Goal: Find specific page/section: Find specific page/section

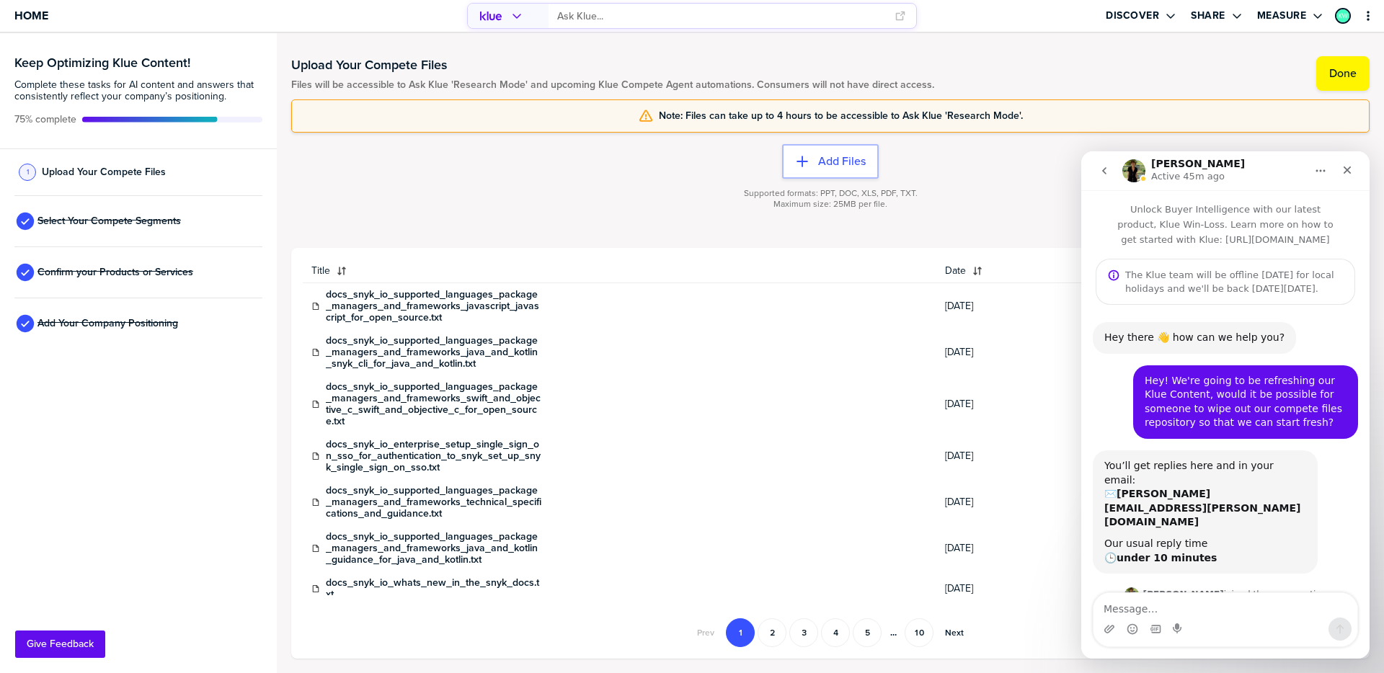
scroll to position [101, 0]
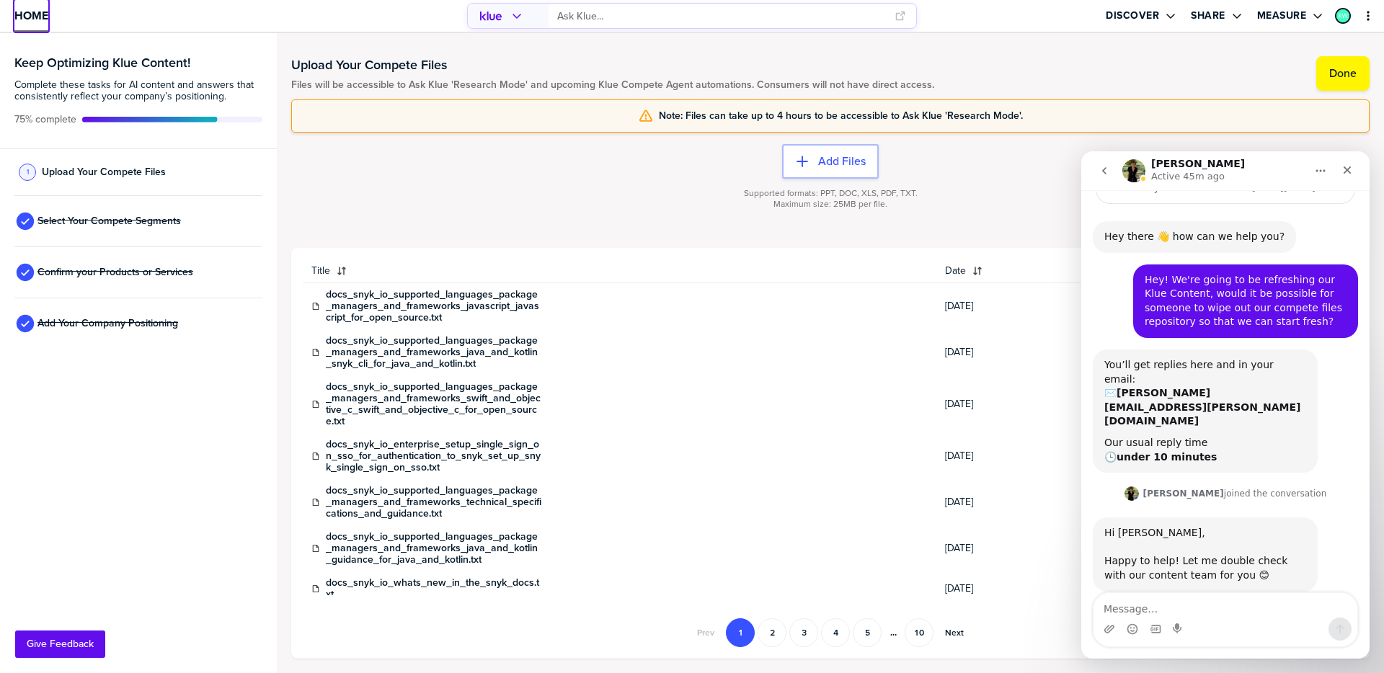
click at [17, 15] on span "Home" at bounding box center [31, 15] width 34 height 12
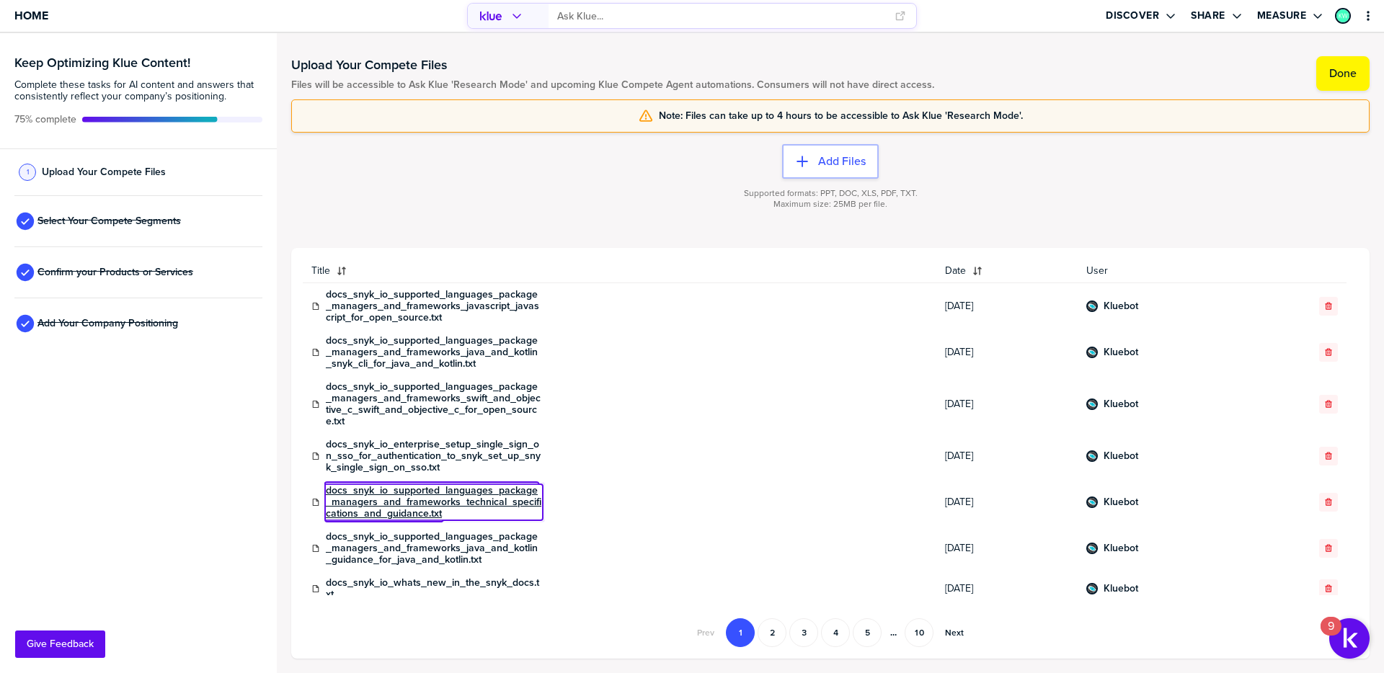
click at [384, 500] on link "docs_snyk_io_supported_languages_package_managers_and_frameworks_technical_spec…" at bounding box center [434, 502] width 216 height 35
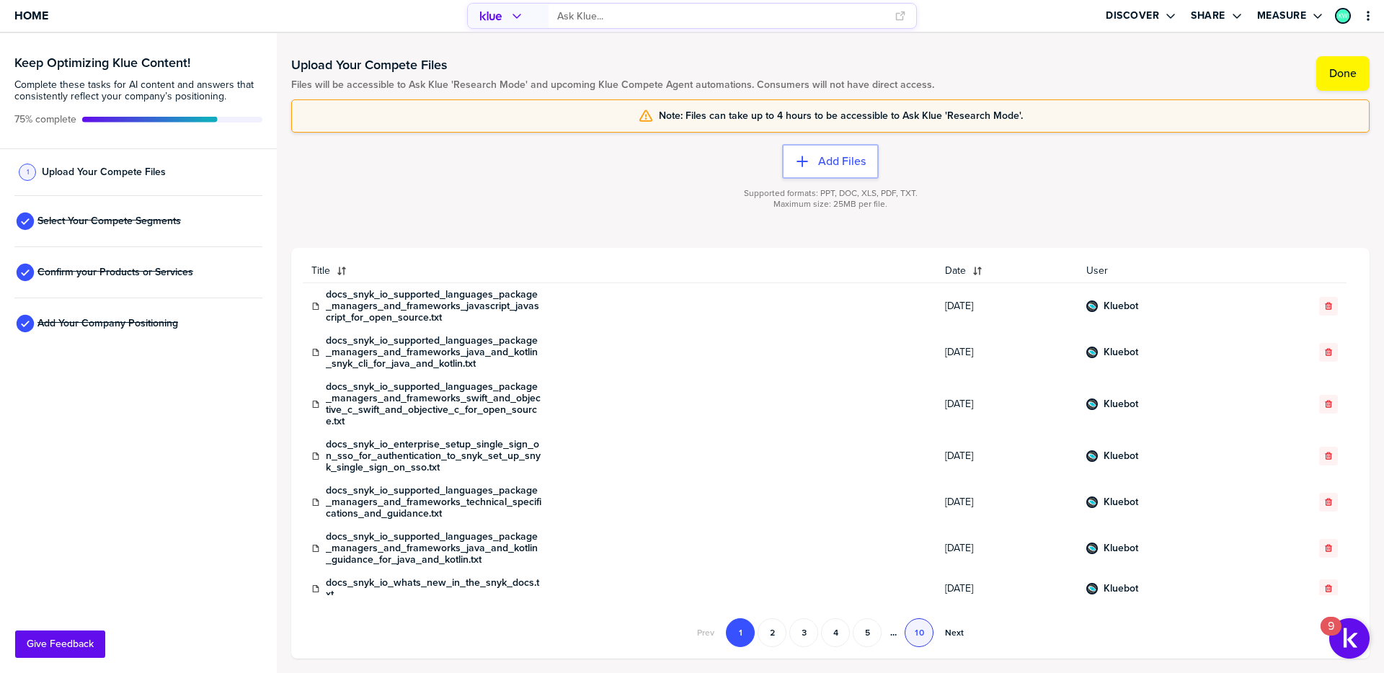
click at [919, 635] on button "10" at bounding box center [919, 632] width 29 height 29
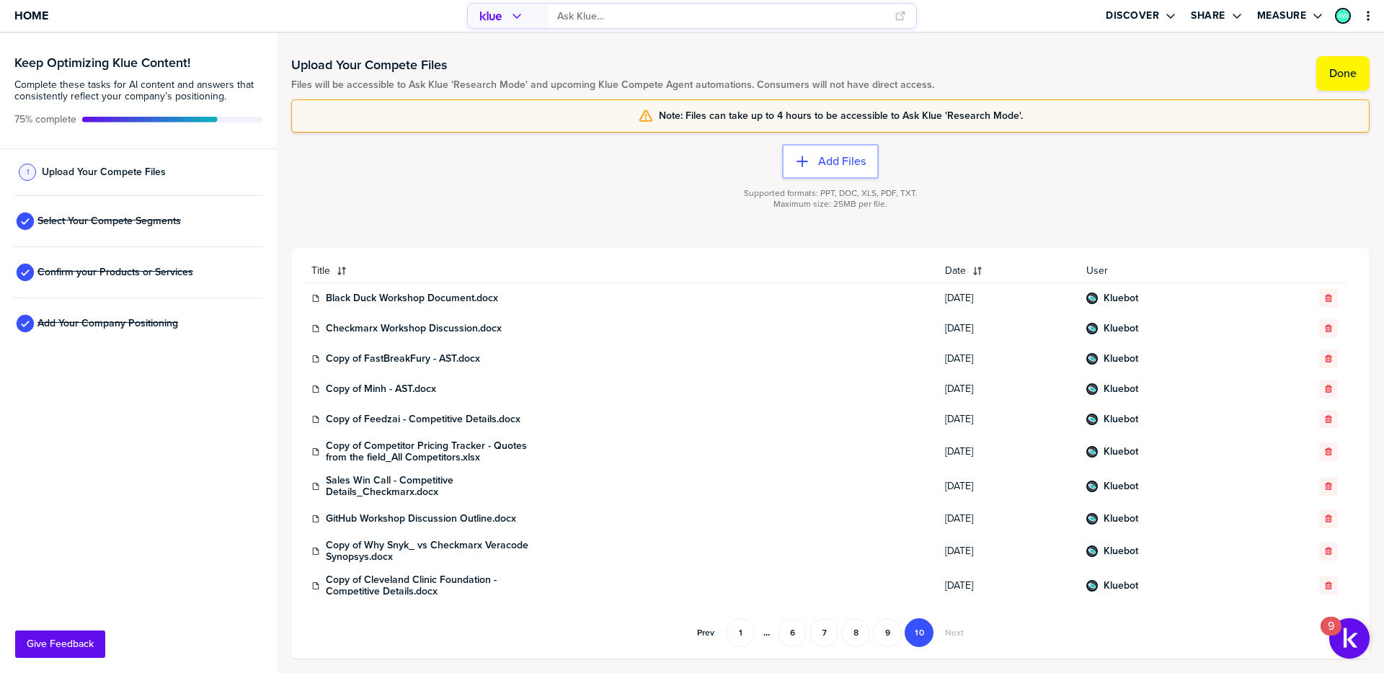
click at [833, 634] on button "7" at bounding box center [823, 632] width 29 height 29
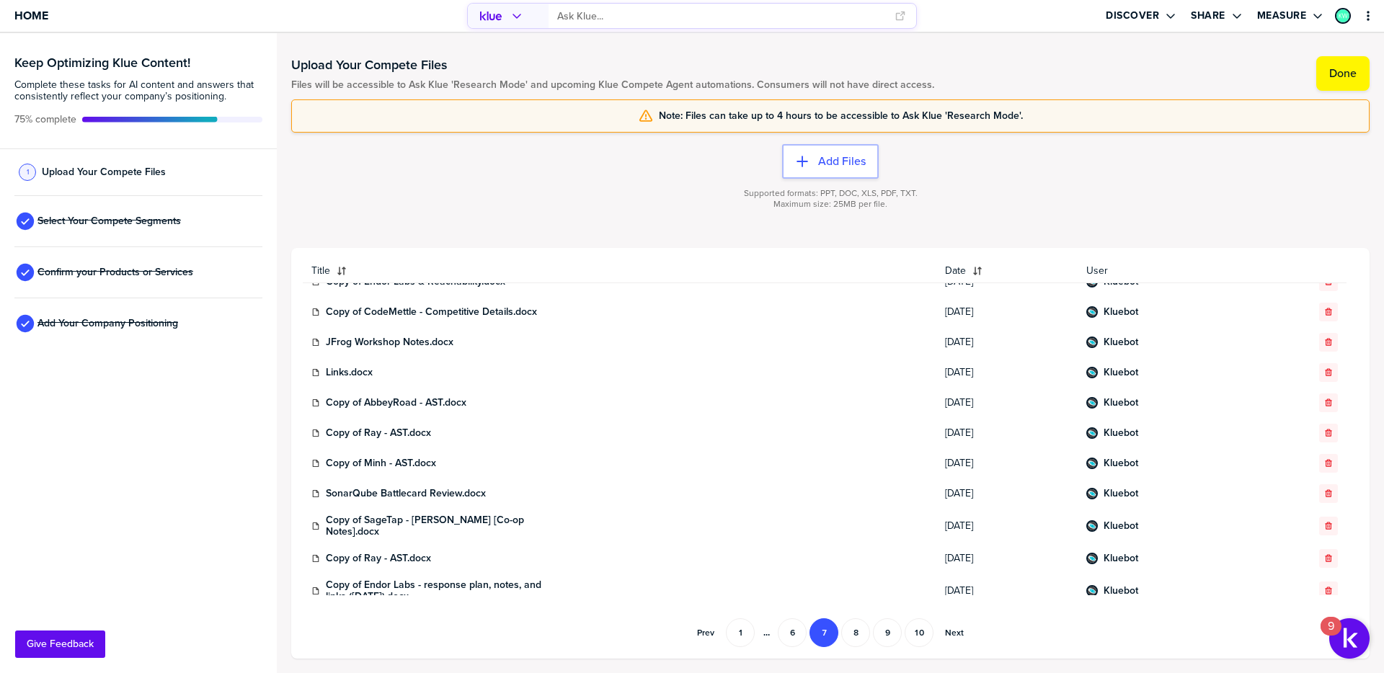
scroll to position [288, 0]
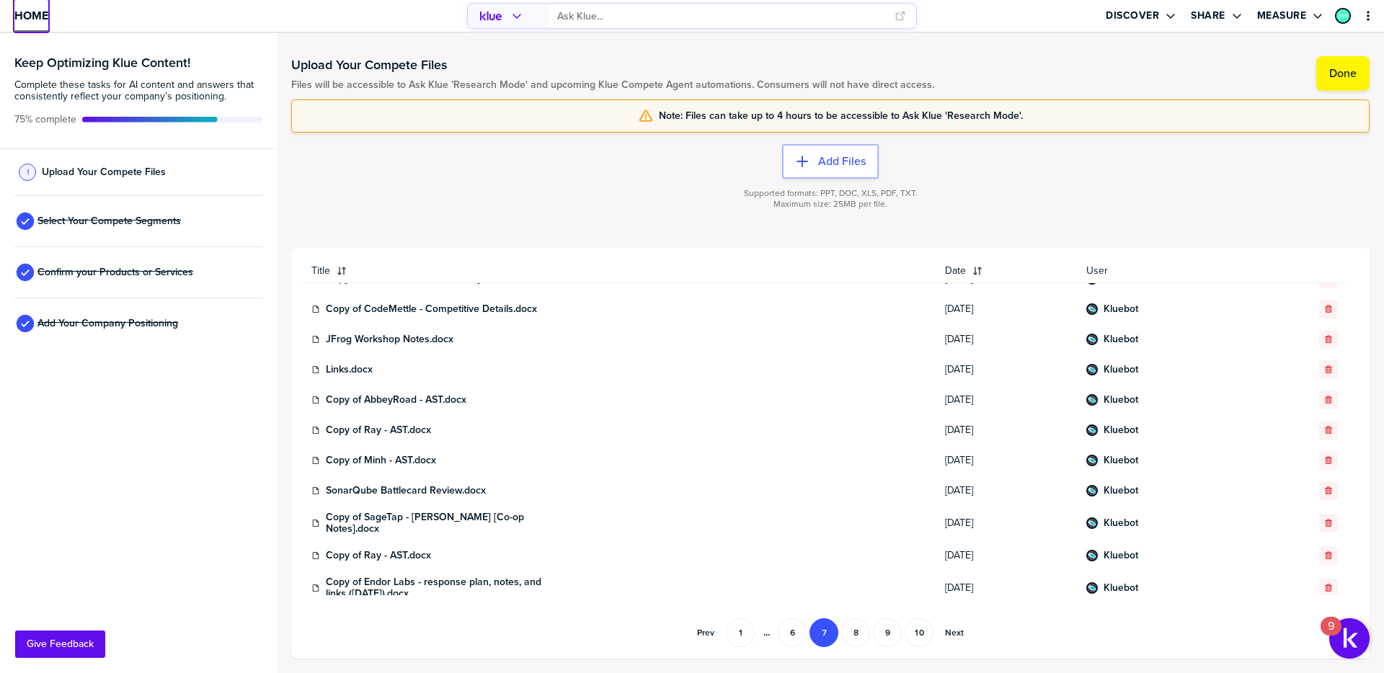
click at [24, 22] on span "Home" at bounding box center [31, 15] width 34 height 12
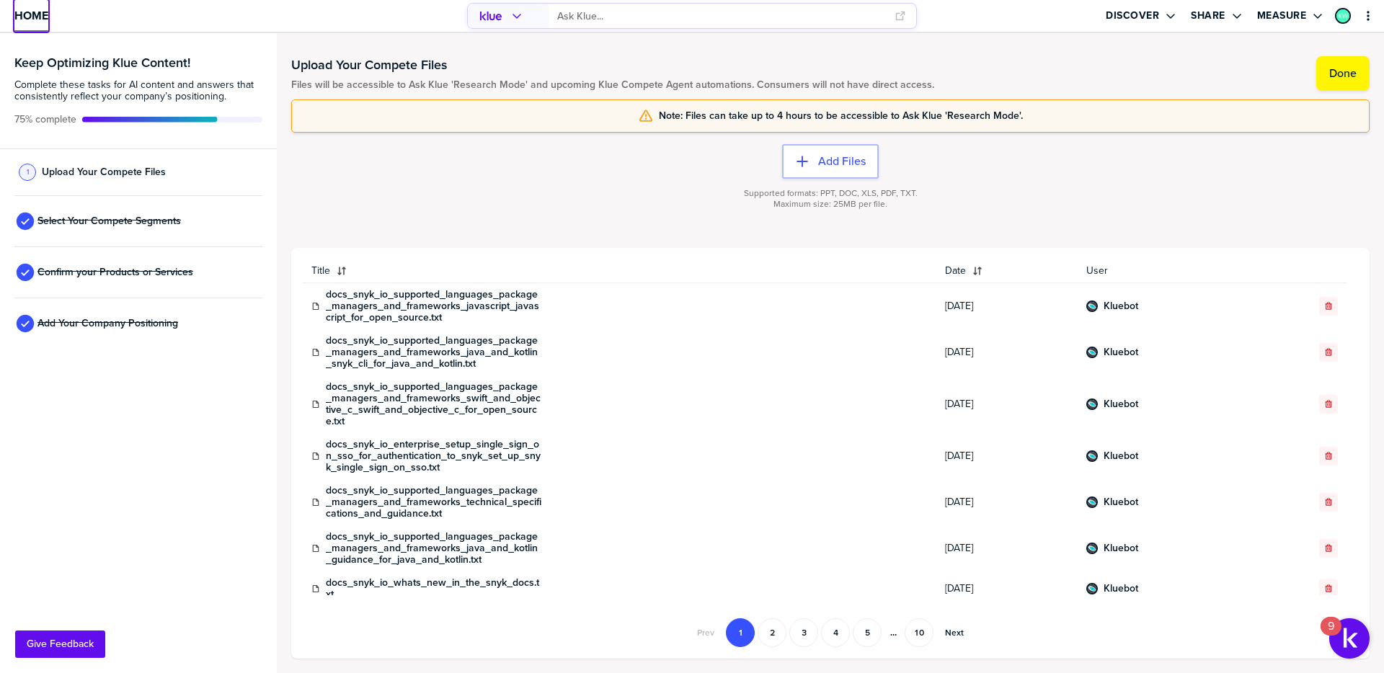
click at [28, 14] on span "Home" at bounding box center [31, 15] width 34 height 12
